Goal: Browse casually

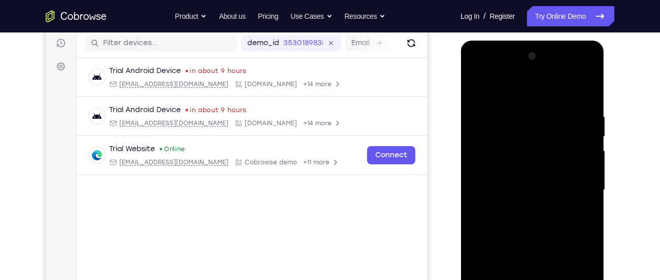
scroll to position [189, 0]
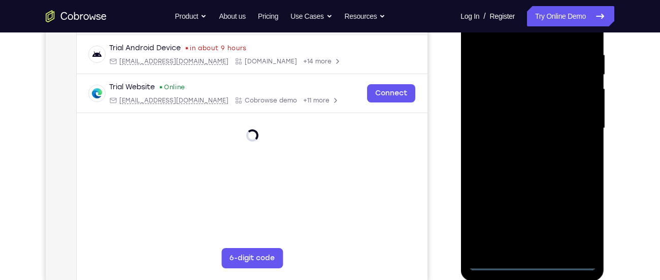
click at [533, 265] on div at bounding box center [532, 128] width 128 height 284
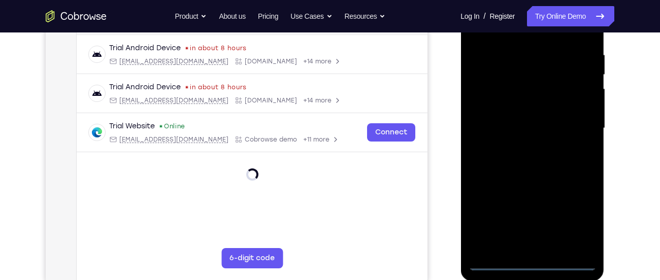
click at [585, 218] on div at bounding box center [532, 128] width 128 height 284
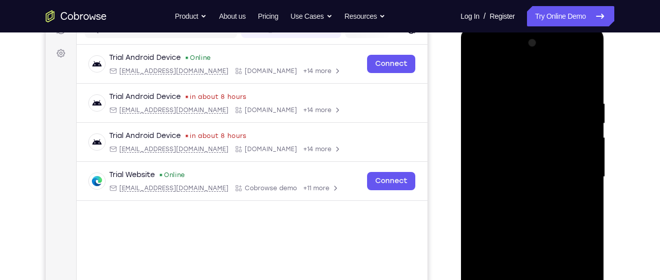
scroll to position [140, 0]
click at [520, 72] on div at bounding box center [532, 178] width 128 height 284
click at [577, 171] on div at bounding box center [532, 178] width 128 height 284
click at [527, 198] on div at bounding box center [532, 178] width 128 height 284
click at [539, 173] on div at bounding box center [532, 178] width 128 height 284
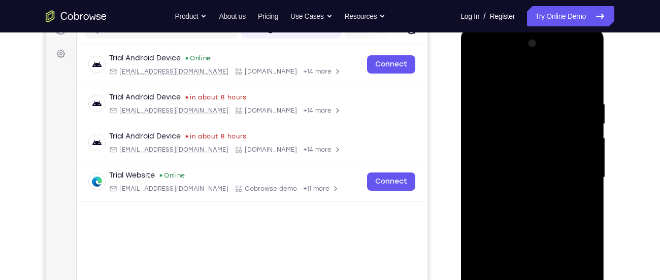
click at [505, 155] on div at bounding box center [532, 178] width 128 height 284
click at [503, 177] on div at bounding box center [532, 178] width 128 height 284
click at [499, 208] on div at bounding box center [532, 178] width 128 height 284
click at [517, 200] on div at bounding box center [532, 178] width 128 height 284
click at [517, 204] on div at bounding box center [532, 178] width 128 height 284
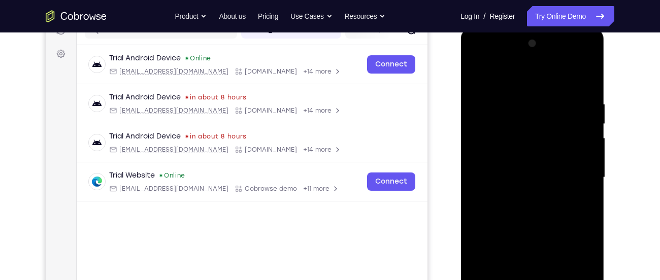
click at [521, 212] on div at bounding box center [532, 178] width 128 height 284
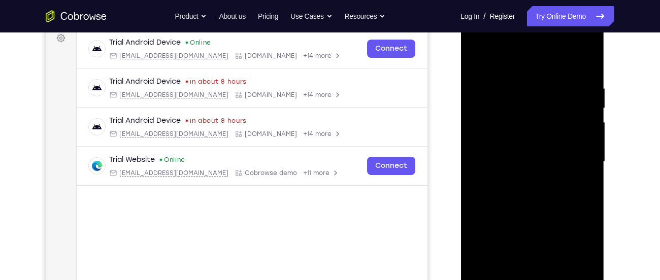
scroll to position [158, 0]
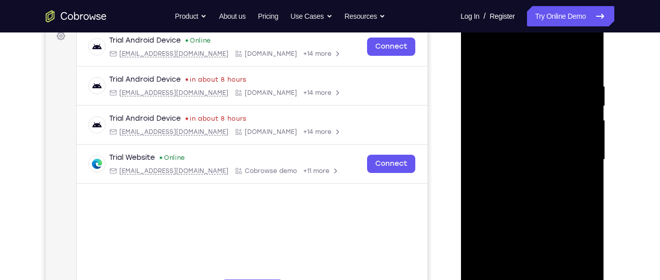
click at [506, 195] on div at bounding box center [532, 160] width 128 height 284
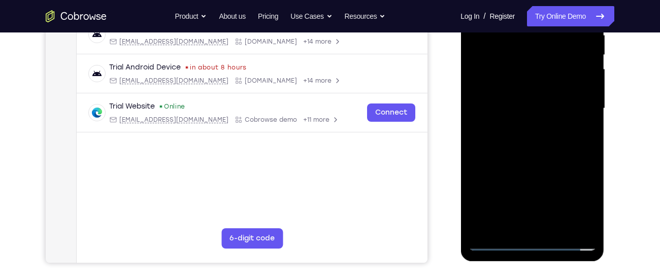
scroll to position [183, 0]
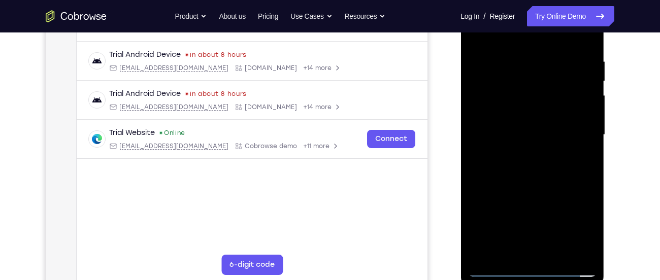
click at [534, 181] on div at bounding box center [532, 135] width 128 height 284
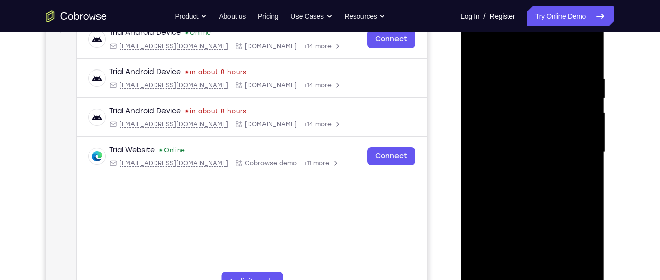
scroll to position [163, 0]
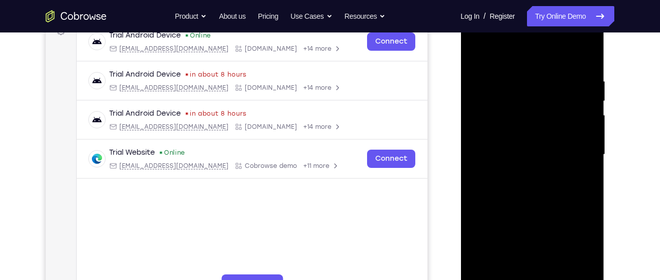
click at [476, 38] on div at bounding box center [532, 155] width 128 height 284
click at [520, 126] on div at bounding box center [532, 155] width 128 height 284
click at [516, 163] on div at bounding box center [532, 155] width 128 height 284
click at [531, 191] on div at bounding box center [532, 155] width 128 height 284
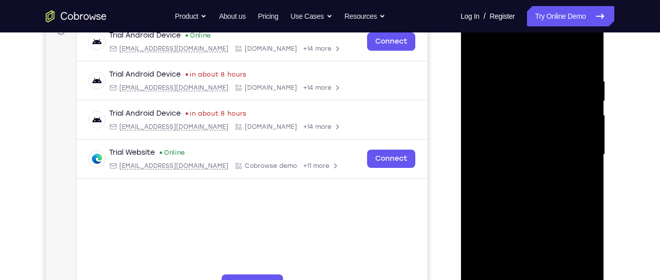
click at [541, 146] on div at bounding box center [532, 155] width 128 height 284
click at [581, 146] on div at bounding box center [532, 155] width 128 height 284
click at [544, 171] on div at bounding box center [532, 155] width 128 height 284
click at [529, 195] on div at bounding box center [532, 155] width 128 height 284
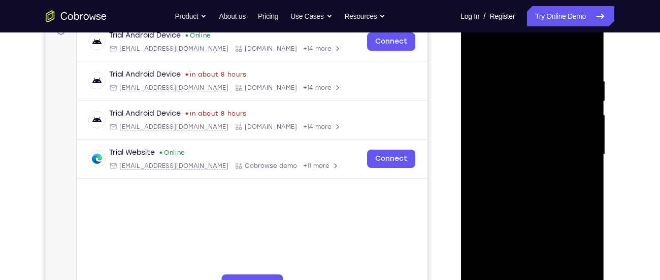
drag, startPoint x: 534, startPoint y: 201, endPoint x: 545, endPoint y: 105, distance: 96.5
click at [545, 105] on div at bounding box center [532, 155] width 128 height 284
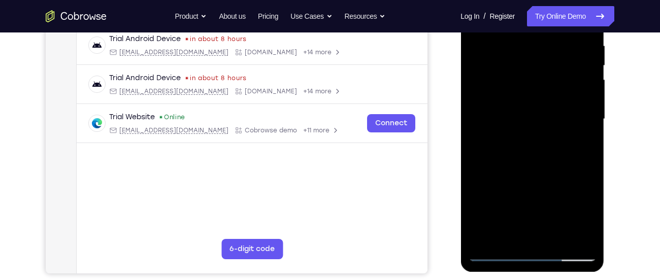
scroll to position [201, 0]
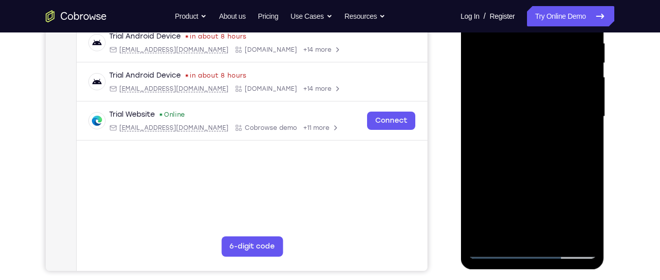
click at [515, 228] on div at bounding box center [532, 117] width 128 height 284
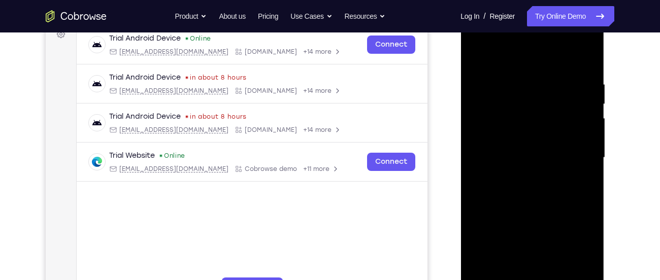
scroll to position [159, 0]
click at [575, 53] on div at bounding box center [532, 158] width 128 height 284
drag, startPoint x: 552, startPoint y: 138, endPoint x: 565, endPoint y: 90, distance: 49.5
click at [565, 90] on div at bounding box center [532, 158] width 128 height 284
drag, startPoint x: 565, startPoint y: 90, endPoint x: 565, endPoint y: 168, distance: 77.7
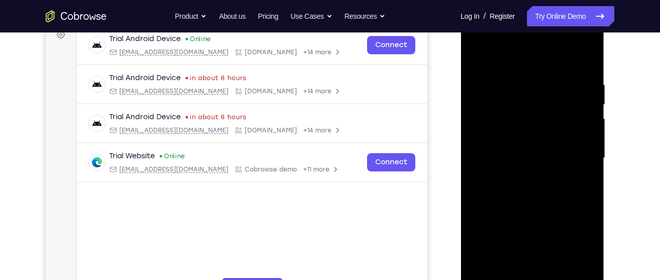
click at [565, 168] on div at bounding box center [532, 158] width 128 height 284
click at [478, 58] on div at bounding box center [532, 158] width 128 height 284
click at [528, 129] on div at bounding box center [532, 158] width 128 height 284
click at [590, 64] on div at bounding box center [532, 158] width 128 height 284
drag, startPoint x: 545, startPoint y: 176, endPoint x: 563, endPoint y: 87, distance: 90.7
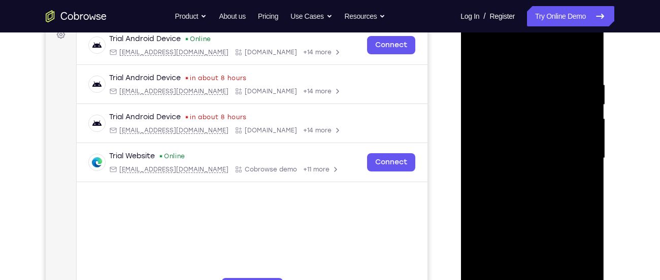
click at [563, 87] on div at bounding box center [532, 158] width 128 height 284
drag, startPoint x: 541, startPoint y: 205, endPoint x: 563, endPoint y: 95, distance: 112.0
click at [563, 95] on div at bounding box center [532, 158] width 128 height 284
drag, startPoint x: 560, startPoint y: 192, endPoint x: 580, endPoint y: 90, distance: 103.9
click at [580, 90] on div at bounding box center [532, 158] width 128 height 284
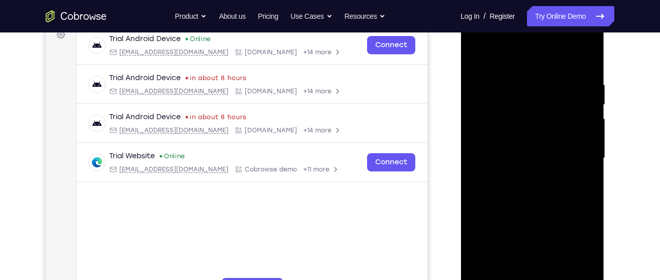
drag, startPoint x: 554, startPoint y: 212, endPoint x: 561, endPoint y: 133, distance: 78.9
click at [561, 133] on div at bounding box center [532, 158] width 128 height 284
drag, startPoint x: 561, startPoint y: 133, endPoint x: 576, endPoint y: 245, distance: 113.1
click at [576, 245] on div at bounding box center [532, 158] width 128 height 284
drag, startPoint x: 497, startPoint y: 169, endPoint x: 523, endPoint y: 73, distance: 99.4
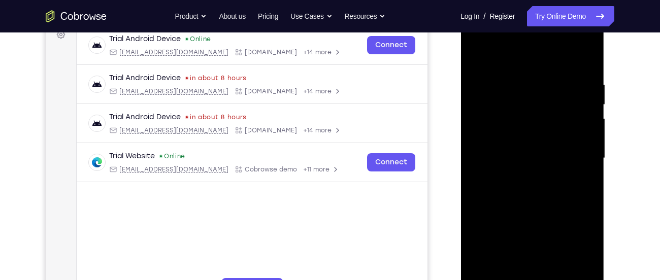
click at [523, 73] on div at bounding box center [532, 158] width 128 height 284
drag, startPoint x: 524, startPoint y: 159, endPoint x: 550, endPoint y: 29, distance: 132.4
click at [550, 29] on div at bounding box center [532, 158] width 128 height 284
drag, startPoint x: 541, startPoint y: 192, endPoint x: 552, endPoint y: 97, distance: 95.6
click at [552, 97] on div at bounding box center [532, 158] width 128 height 284
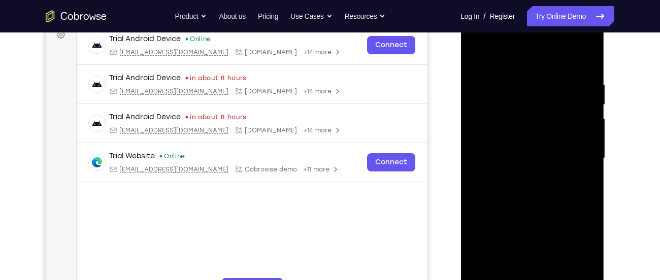
drag, startPoint x: 552, startPoint y: 97, endPoint x: 558, endPoint y: 139, distance: 42.1
click at [558, 139] on div at bounding box center [532, 158] width 128 height 284
drag, startPoint x: 553, startPoint y: 220, endPoint x: 555, endPoint y: 85, distance: 134.5
click at [555, 85] on div at bounding box center [532, 158] width 128 height 284
drag, startPoint x: 557, startPoint y: 179, endPoint x: 558, endPoint y: 42, distance: 137.0
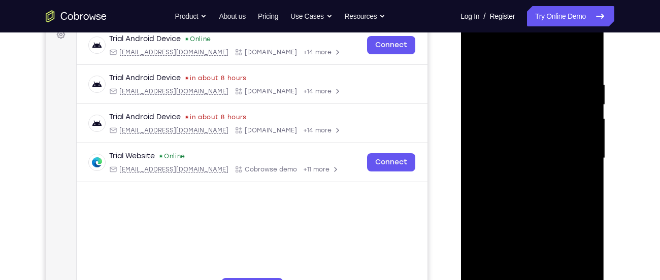
click at [558, 42] on div at bounding box center [532, 158] width 128 height 284
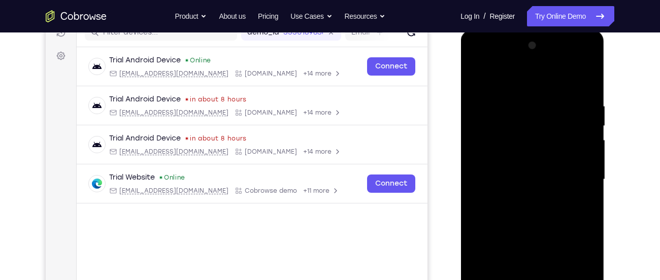
scroll to position [137, 0]
drag, startPoint x: 524, startPoint y: 79, endPoint x: 588, endPoint y: 304, distance: 234.4
click at [588, 280] on div at bounding box center [532, 181] width 128 height 284
drag, startPoint x: 571, startPoint y: 85, endPoint x: 591, endPoint y: 304, distance: 219.6
click at [591, 280] on div at bounding box center [532, 181] width 128 height 284
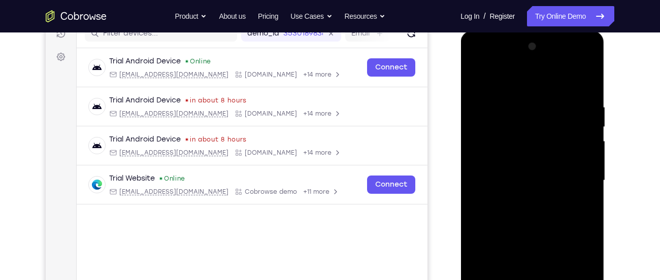
drag, startPoint x: 545, startPoint y: 79, endPoint x: 621, endPoint y: 304, distance: 237.7
click at [605, 280] on html "Online web based iOS Simulators and Android Emulators. Run iPhone, iPad, Mobile…" at bounding box center [532, 183] width 145 height 305
click at [474, 63] on div at bounding box center [532, 181] width 128 height 284
click at [493, 158] on div at bounding box center [532, 181] width 128 height 284
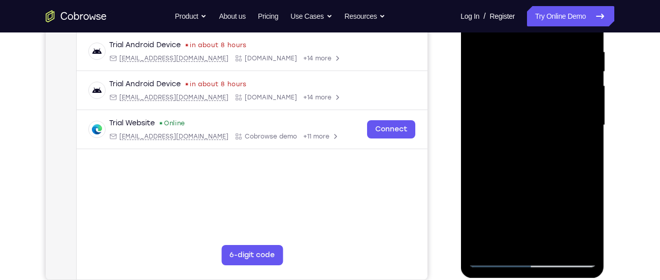
scroll to position [199, 0]
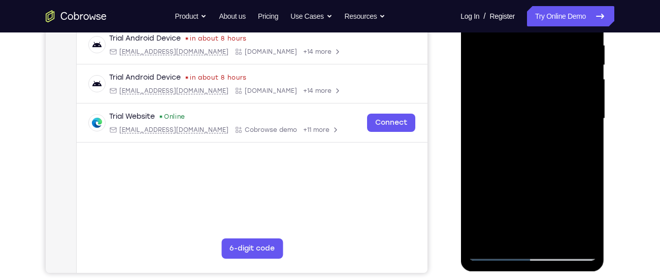
click at [512, 236] on div at bounding box center [532, 119] width 128 height 284
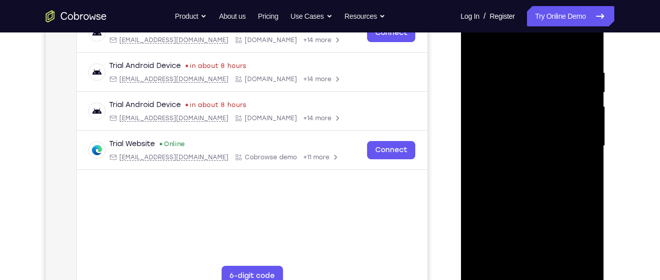
scroll to position [171, 0]
click at [512, 44] on div at bounding box center [532, 147] width 128 height 284
click at [549, 91] on div at bounding box center [532, 147] width 128 height 284
click at [476, 44] on div at bounding box center [532, 147] width 128 height 284
click at [519, 106] on div at bounding box center [532, 147] width 128 height 284
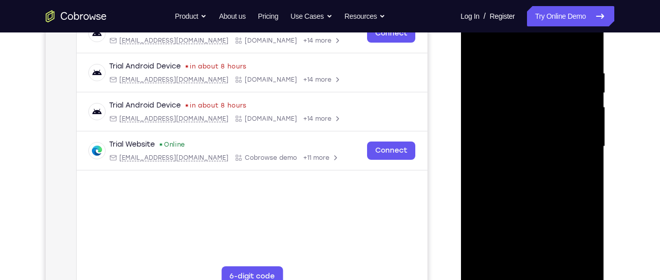
click at [551, 122] on div at bounding box center [532, 147] width 128 height 284
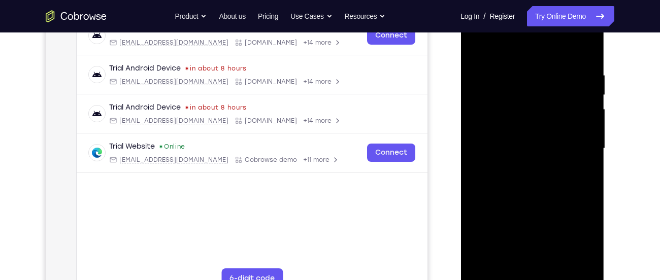
scroll to position [167, 0]
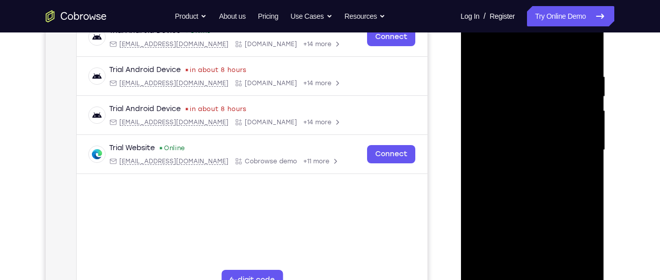
click at [550, 122] on div at bounding box center [532, 150] width 128 height 284
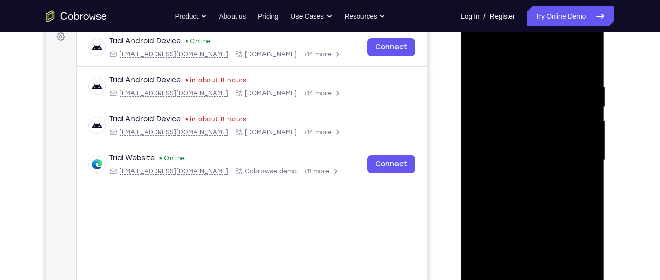
scroll to position [157, 0]
drag, startPoint x: 560, startPoint y: 244, endPoint x: 562, endPoint y: 155, distance: 88.3
click at [562, 155] on div at bounding box center [532, 161] width 128 height 284
drag, startPoint x: 562, startPoint y: 155, endPoint x: 580, endPoint y: 282, distance: 128.1
click at [580, 280] on div at bounding box center [532, 161] width 128 height 284
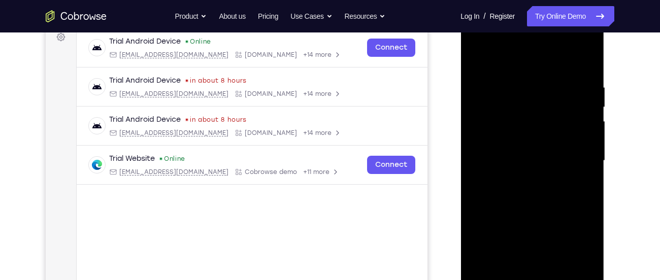
drag, startPoint x: 501, startPoint y: 85, endPoint x: 521, endPoint y: 186, distance: 103.5
click at [521, 186] on div at bounding box center [532, 161] width 128 height 284
click at [502, 119] on div at bounding box center [532, 161] width 128 height 284
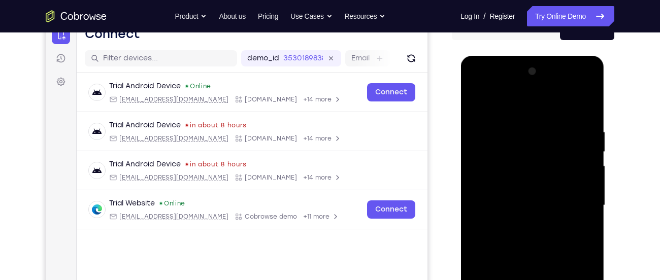
scroll to position [112, 0]
click at [478, 89] on div at bounding box center [532, 206] width 128 height 284
click at [476, 85] on div at bounding box center [532, 206] width 128 height 284
click at [476, 91] on div at bounding box center [532, 206] width 128 height 284
click at [489, 178] on div at bounding box center [532, 206] width 128 height 284
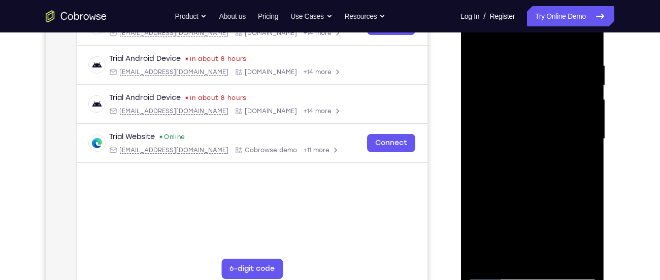
scroll to position [180, 0]
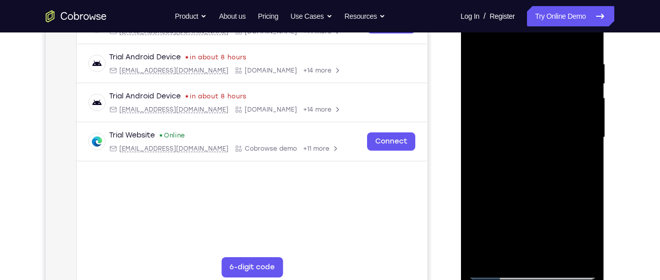
click at [561, 257] on div at bounding box center [532, 137] width 128 height 284
click at [518, 192] on div at bounding box center [532, 137] width 128 height 284
click at [584, 106] on div at bounding box center [532, 137] width 128 height 284
click at [478, 35] on div at bounding box center [532, 137] width 128 height 284
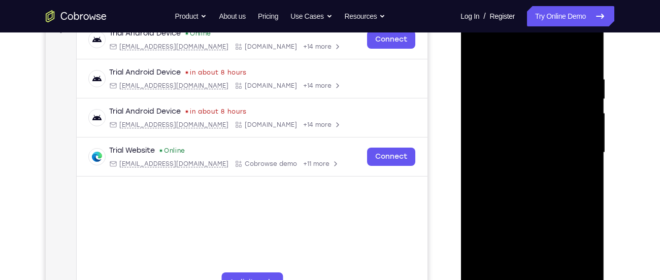
scroll to position [162, 0]
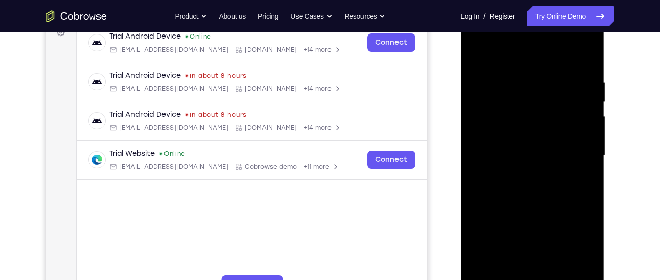
click at [476, 39] on div at bounding box center [532, 156] width 128 height 284
click at [510, 124] on div at bounding box center [532, 156] width 128 height 284
click at [572, 52] on div at bounding box center [532, 156] width 128 height 284
click at [523, 77] on div at bounding box center [532, 156] width 128 height 284
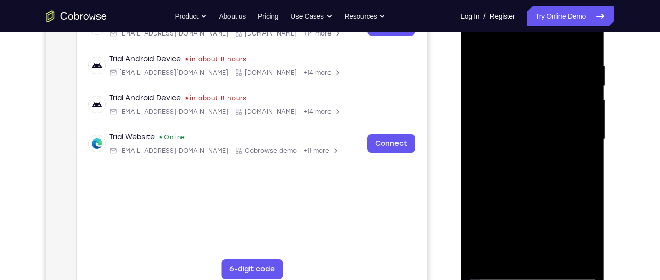
scroll to position [169, 0]
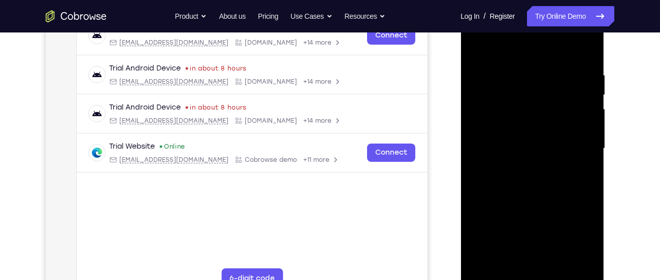
click at [476, 50] on div at bounding box center [532, 149] width 128 height 284
drag, startPoint x: 560, startPoint y: 129, endPoint x: 461, endPoint y: 127, distance: 99.5
click at [461, 127] on div at bounding box center [532, 150] width 144 height 303
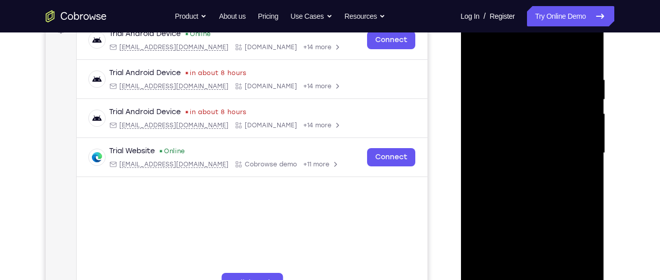
scroll to position [164, 0]
